Goal: Find specific page/section: Find specific page/section

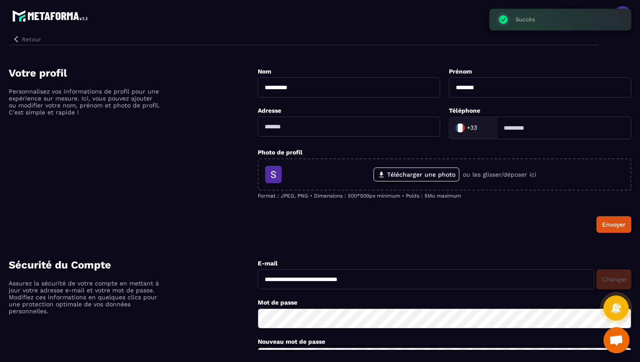
click at [16, 39] on icon "button" at bounding box center [16, 39] width 8 height 8
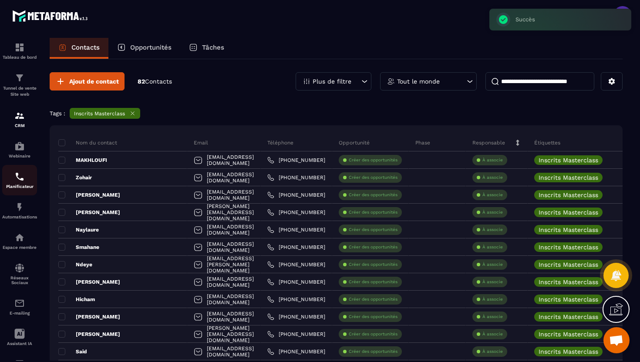
click at [17, 186] on p "Planificateur" at bounding box center [19, 186] width 35 height 5
